Goal: Information Seeking & Learning: Learn about a topic

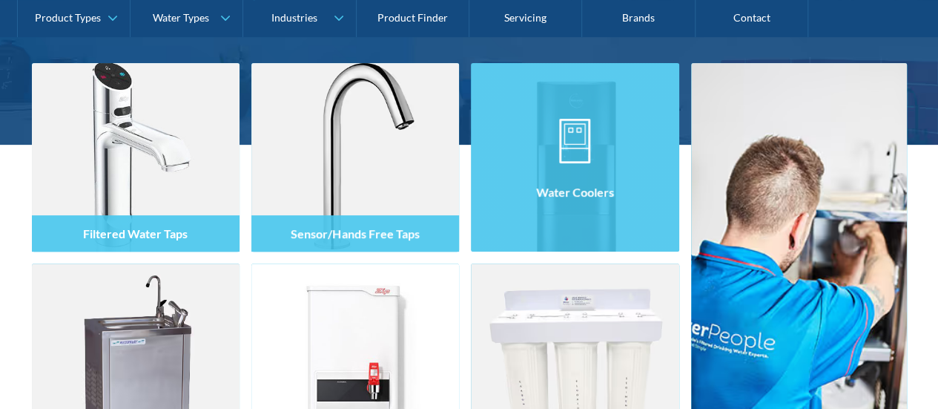
drag, startPoint x: 0, startPoint y: 0, endPoint x: 577, endPoint y: 188, distance: 606.6
click at [577, 188] on h4 "Water Coolers" at bounding box center [575, 192] width 78 height 14
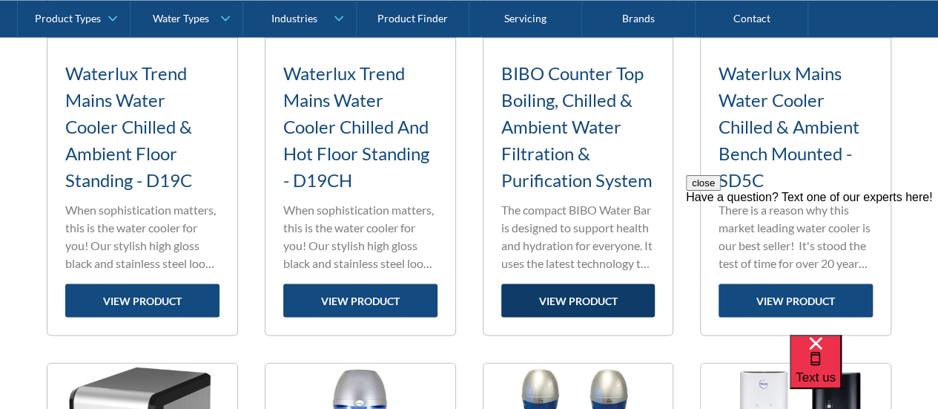
scroll to position [1483, 0]
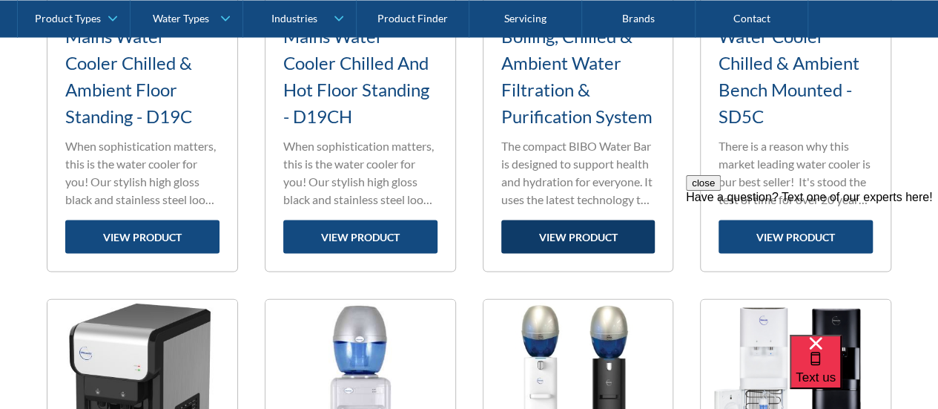
click at [577, 244] on link "view product" at bounding box center [578, 236] width 154 height 33
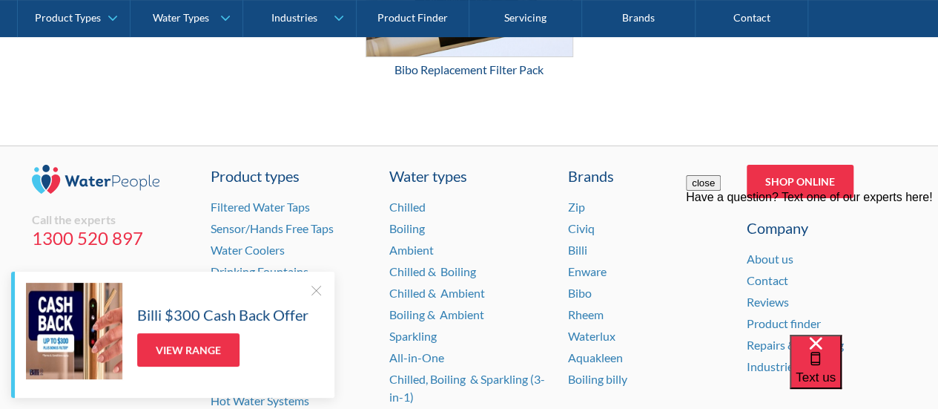
scroll to position [3040, 0]
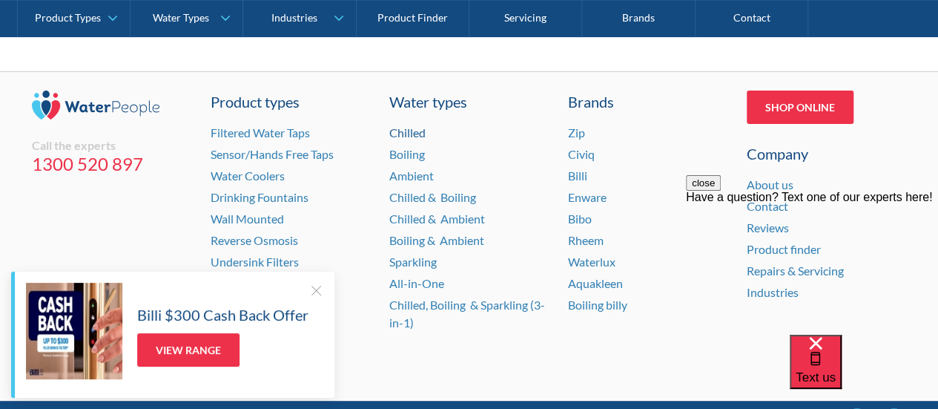
click at [415, 139] on link "Chilled" at bounding box center [407, 132] width 36 height 14
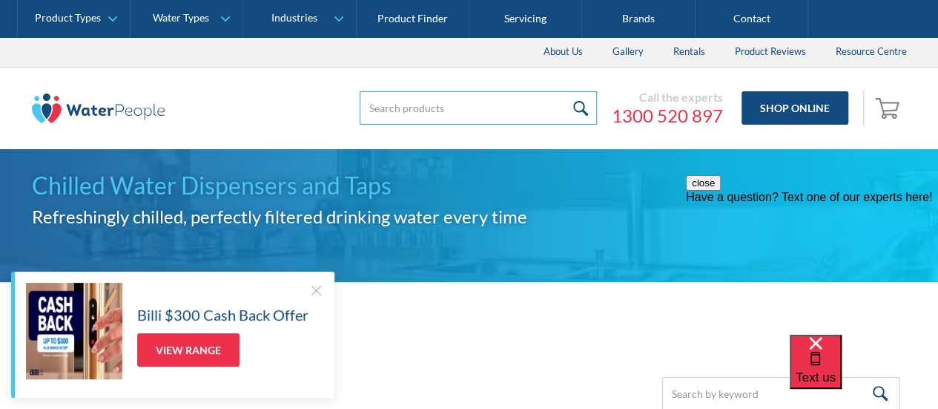
click at [370, 108] on input "search" at bounding box center [478, 107] width 237 height 33
type input "benchtop filtered chilled water"
click at [565, 91] on input "submit" at bounding box center [581, 107] width 32 height 33
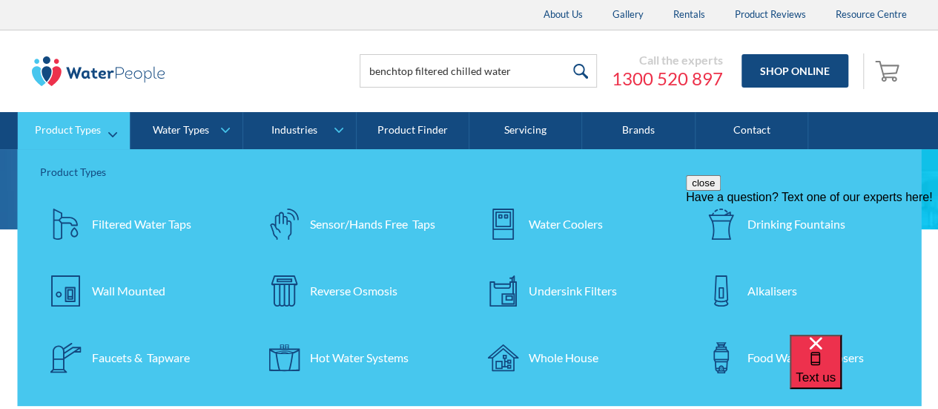
click at [363, 288] on div "Reverse Osmosis" at bounding box center [353, 291] width 87 height 18
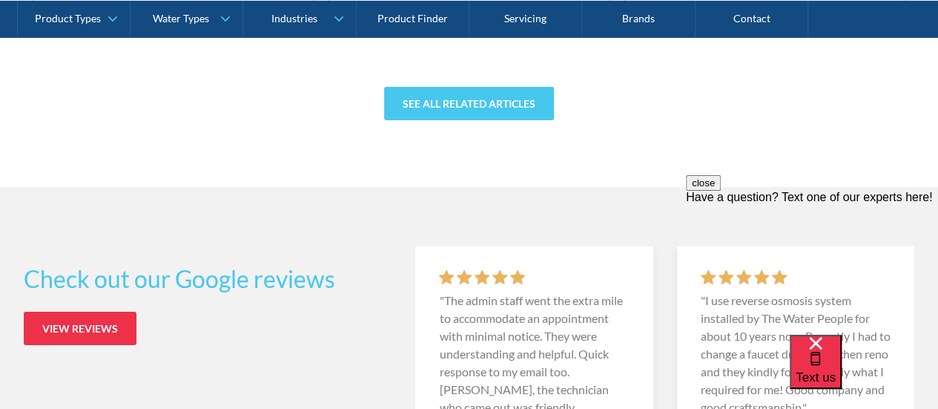
scroll to position [8452, 0]
